Goal: Information Seeking & Learning: Compare options

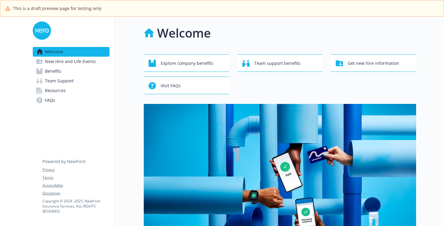
click at [81, 61] on span "New Hire and Life Events" at bounding box center [70, 62] width 51 height 10
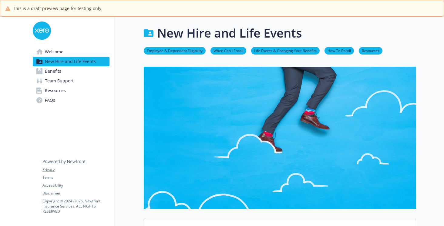
click at [78, 67] on link "Benefits" at bounding box center [71, 71] width 77 height 10
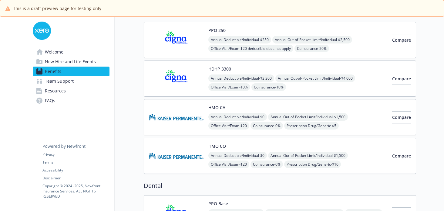
scroll to position [64, 0]
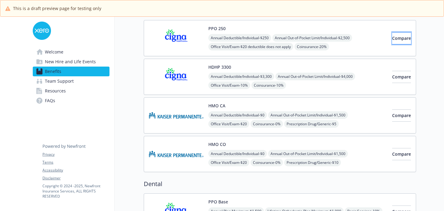
click at [392, 35] on span "Compare" at bounding box center [401, 38] width 19 height 6
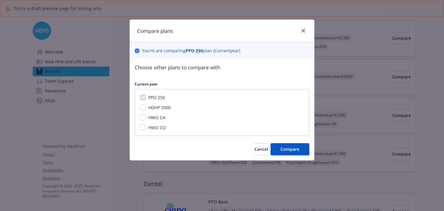
click at [147, 110] on div "HDHP 3300" at bounding box center [159, 107] width 26 height 6
click at [143, 109] on input "HDHP 3300" at bounding box center [143, 107] width 6 height 6
checkbox input "true"
click at [292, 154] on button "Compare" at bounding box center [290, 149] width 39 height 12
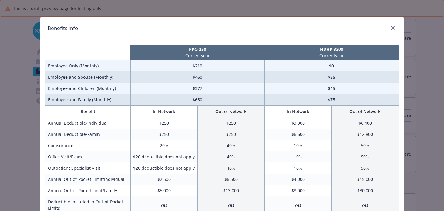
scroll to position [0, 0]
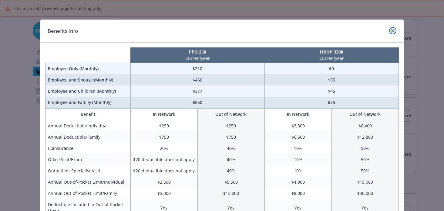
click at [393, 30] on icon "close" at bounding box center [393, 31] width 4 height 4
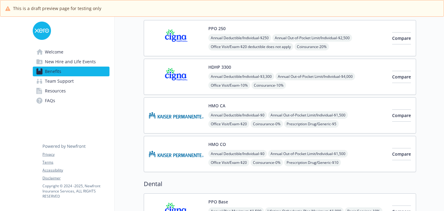
click at [70, 61] on span "New Hire and Life Events" at bounding box center [70, 62] width 51 height 10
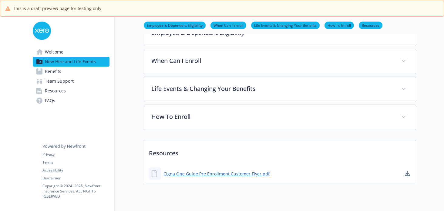
scroll to position [214, 0]
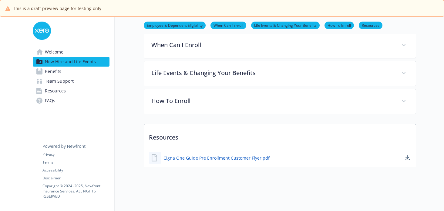
click at [84, 71] on link "Benefits" at bounding box center [71, 71] width 77 height 10
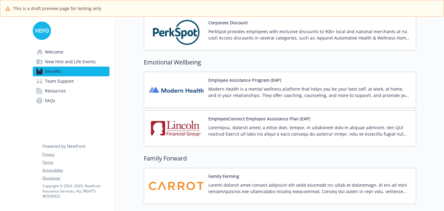
scroll to position [855, 0]
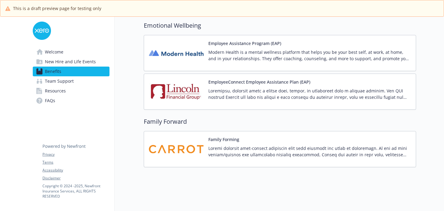
click at [69, 92] on link "Resources" at bounding box center [71, 91] width 77 height 10
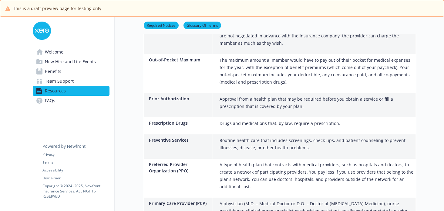
scroll to position [879, 0]
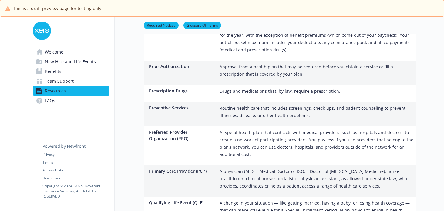
click at [58, 84] on span "Team Support" at bounding box center [59, 81] width 29 height 10
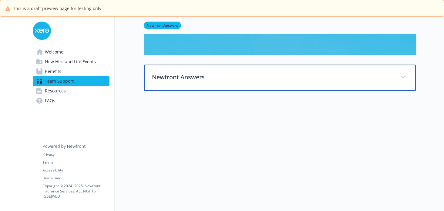
click at [191, 82] on div "Newfront Answers" at bounding box center [280, 78] width 272 height 26
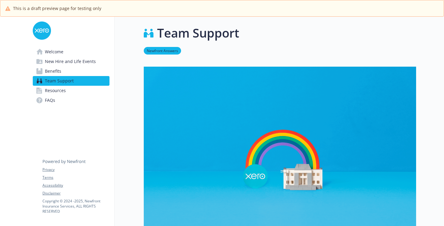
click at [59, 51] on span "Welcome" at bounding box center [54, 52] width 19 height 10
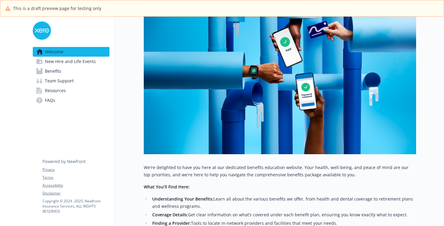
scroll to position [126, 0]
